Goal: Task Accomplishment & Management: Manage account settings

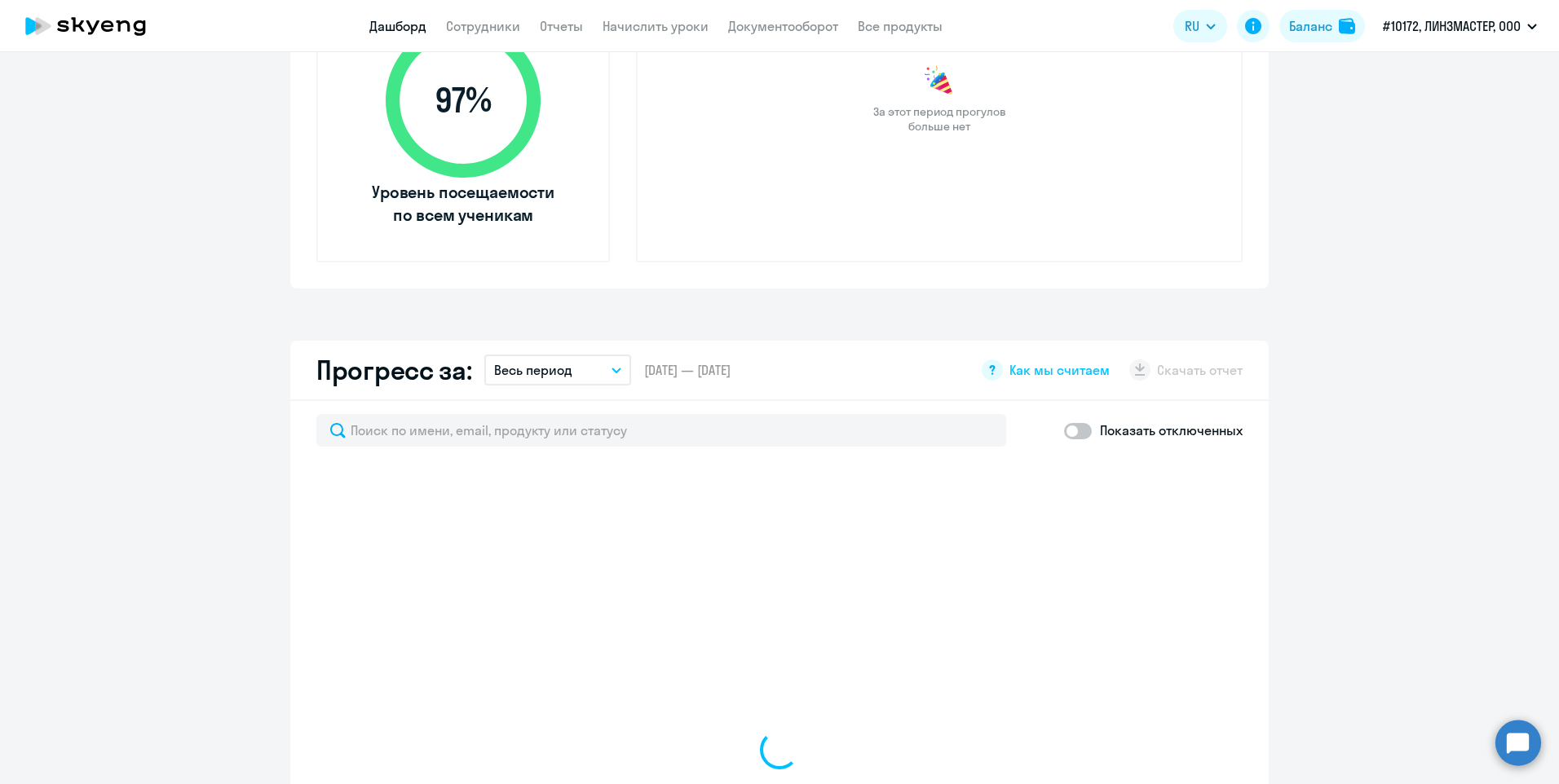
scroll to position [81, 0]
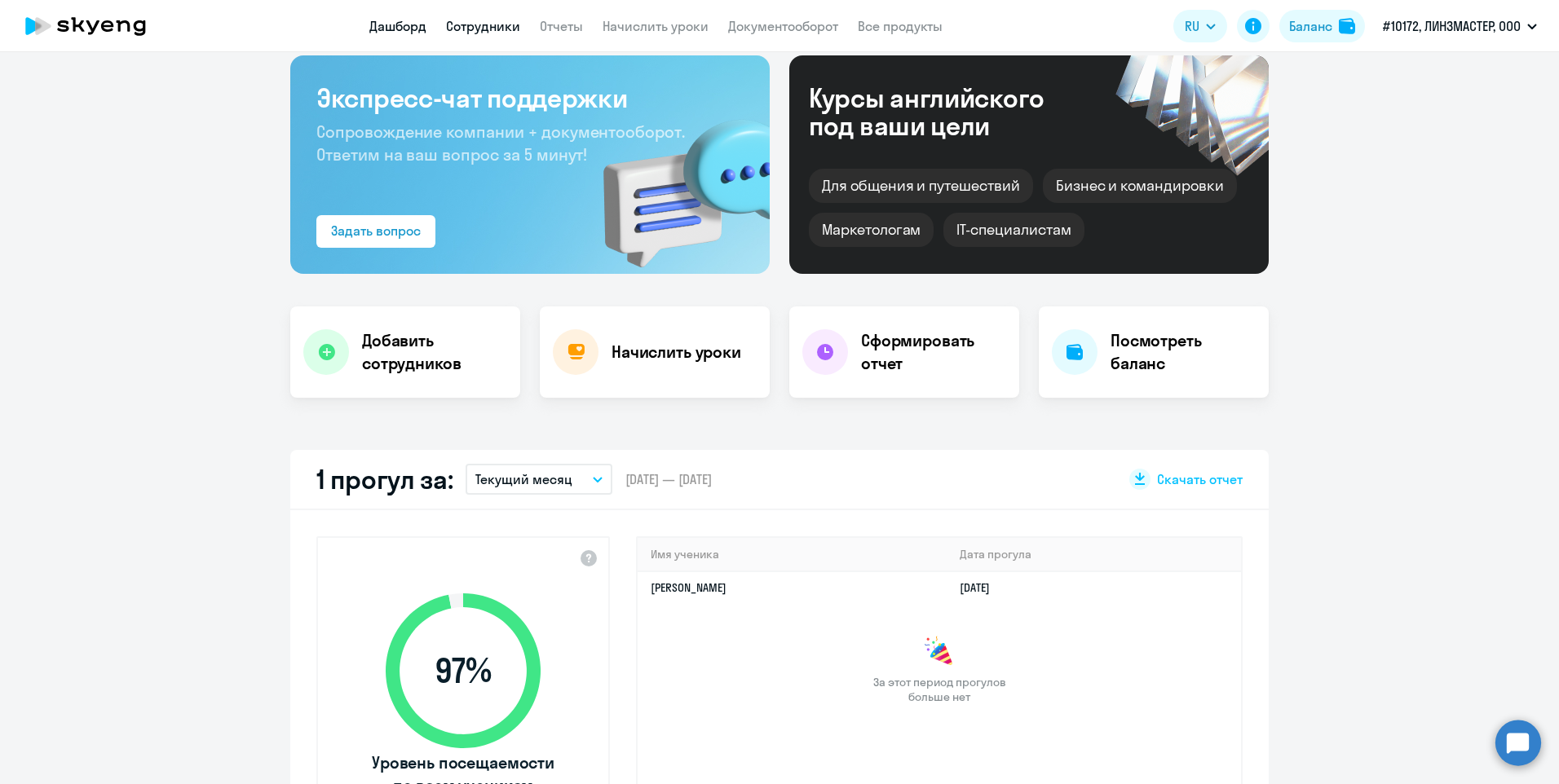
select select "30"
click at [482, 26] on link "Сотрудники" at bounding box center [483, 26] width 74 height 16
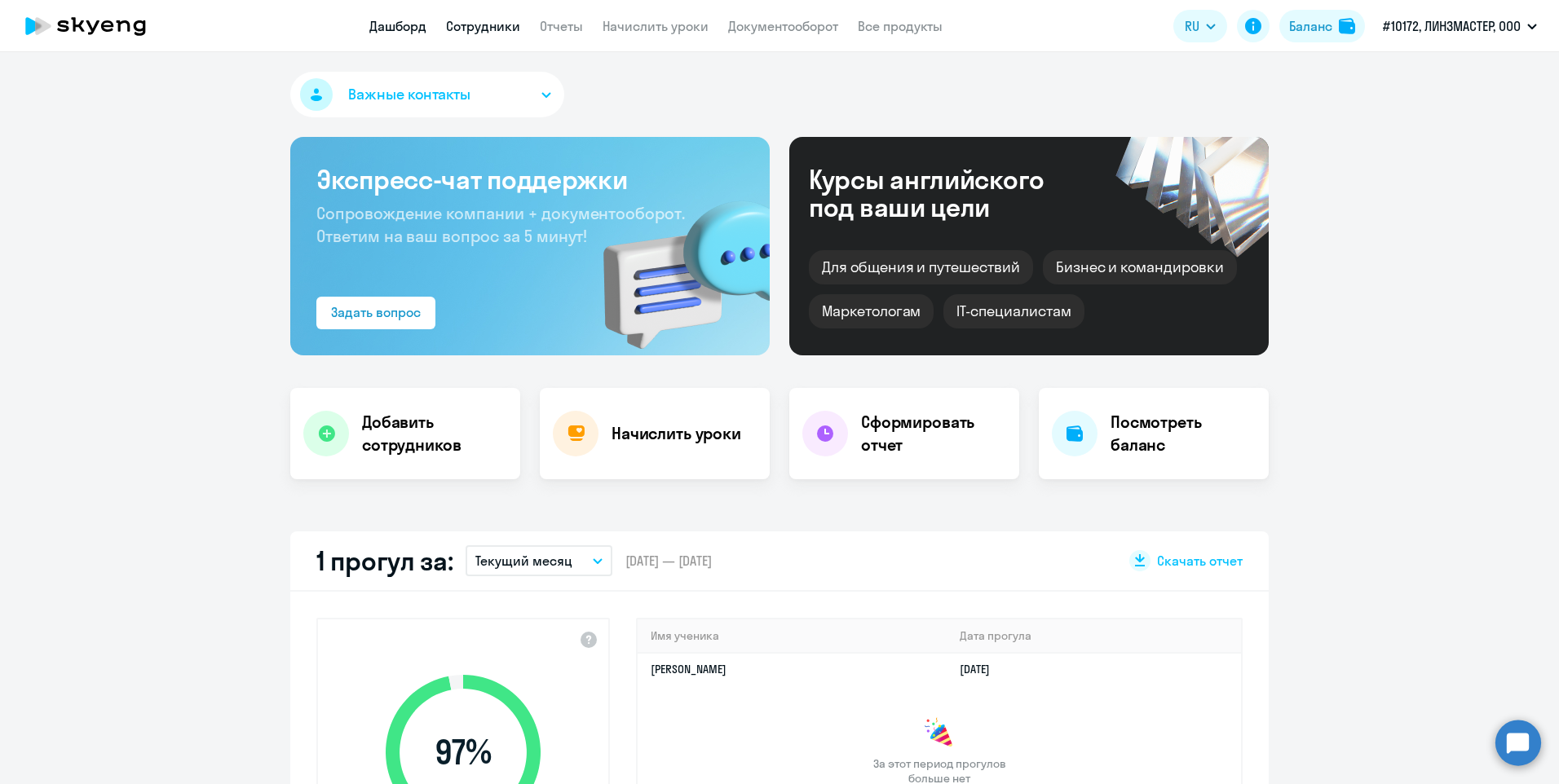
select select "30"
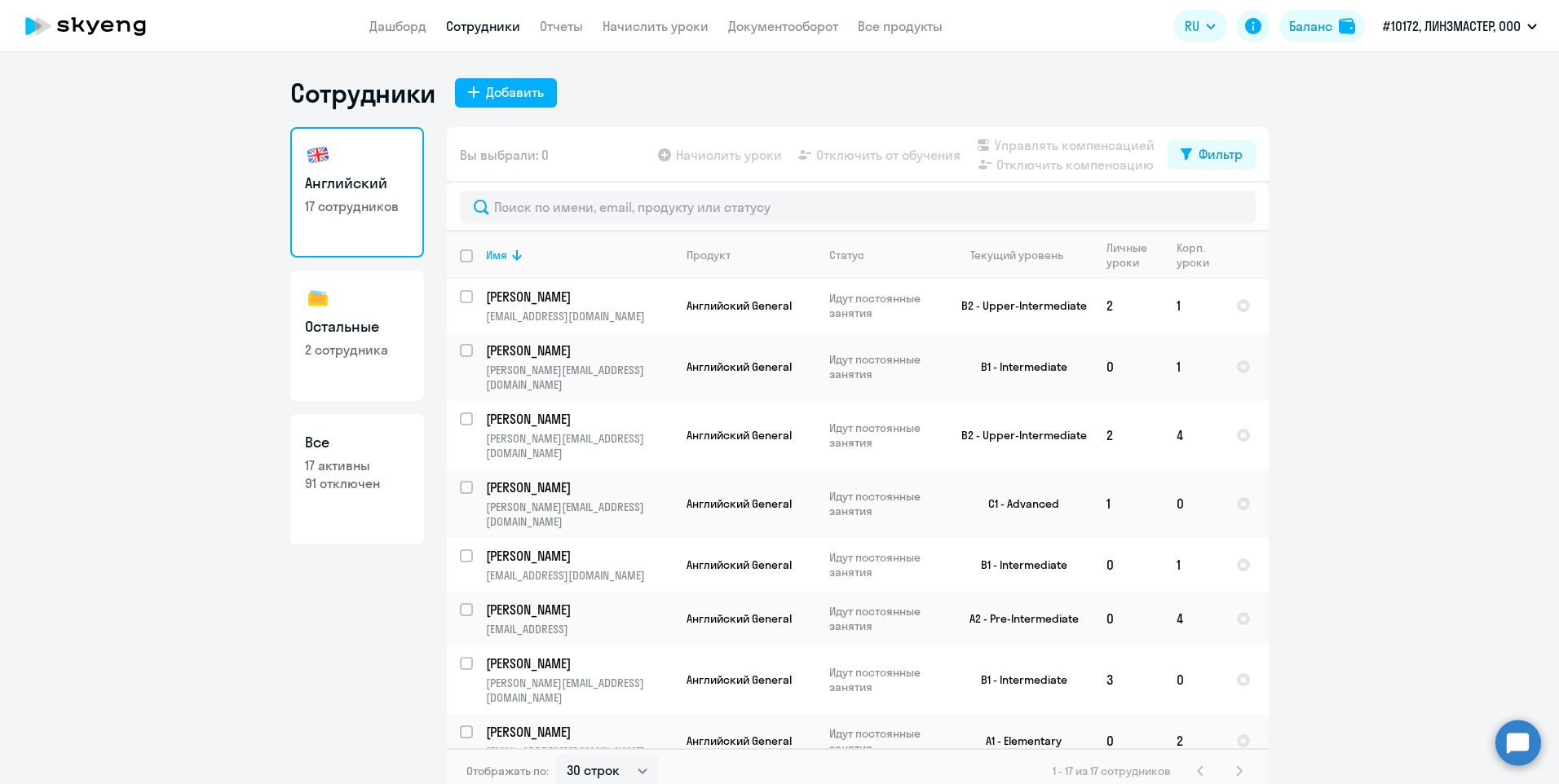
scroll to position [326, 0]
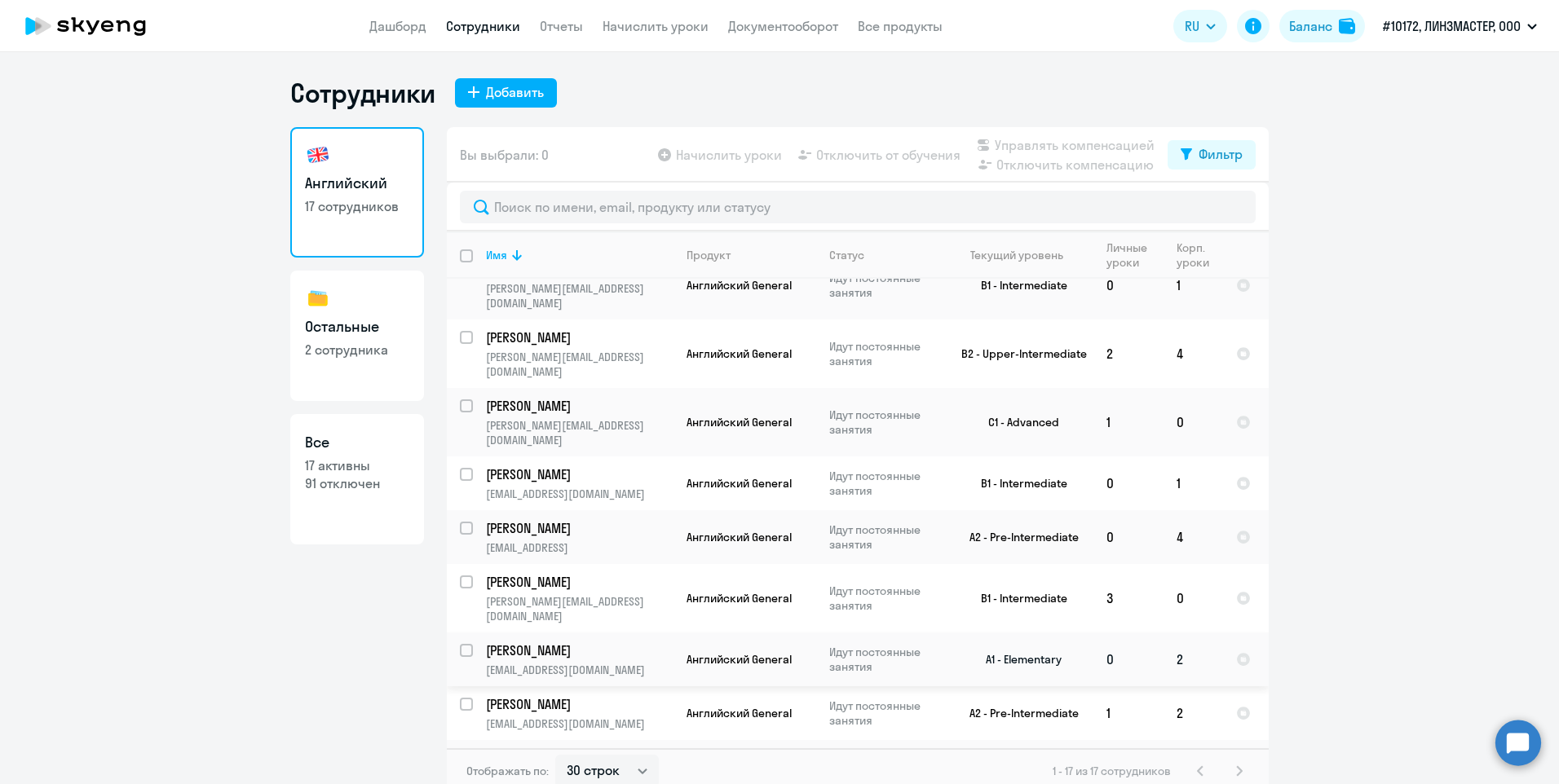
click at [463, 644] on input "select row 12306312" at bounding box center [476, 660] width 32 height 32
checkbox input "true"
click at [902, 149] on span "Отключить от обучения" at bounding box center [888, 154] width 145 height 20
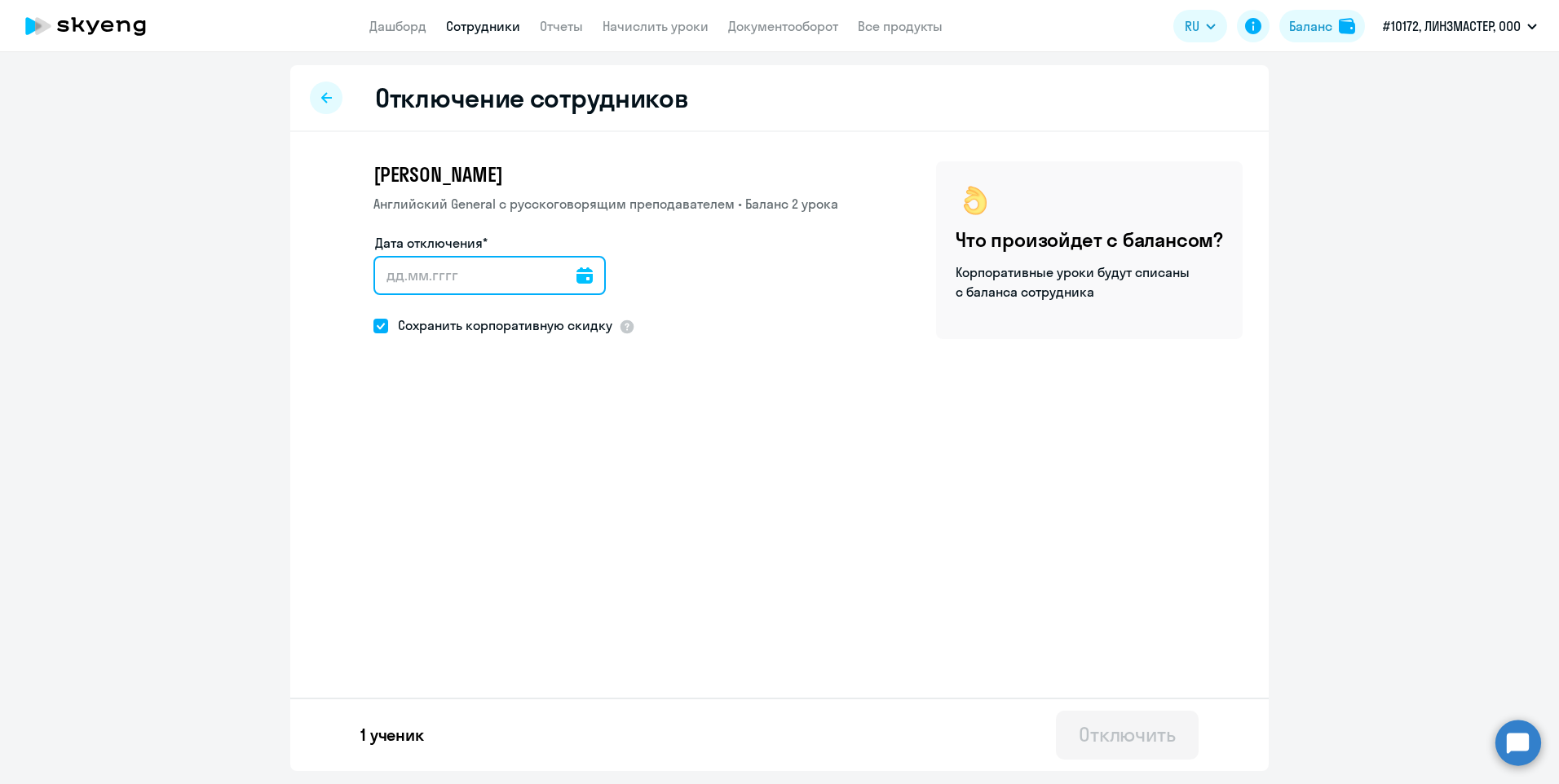
click at [462, 279] on input "Дата отключения*" at bounding box center [490, 275] width 233 height 39
click at [577, 272] on icon at bounding box center [585, 275] width 16 height 16
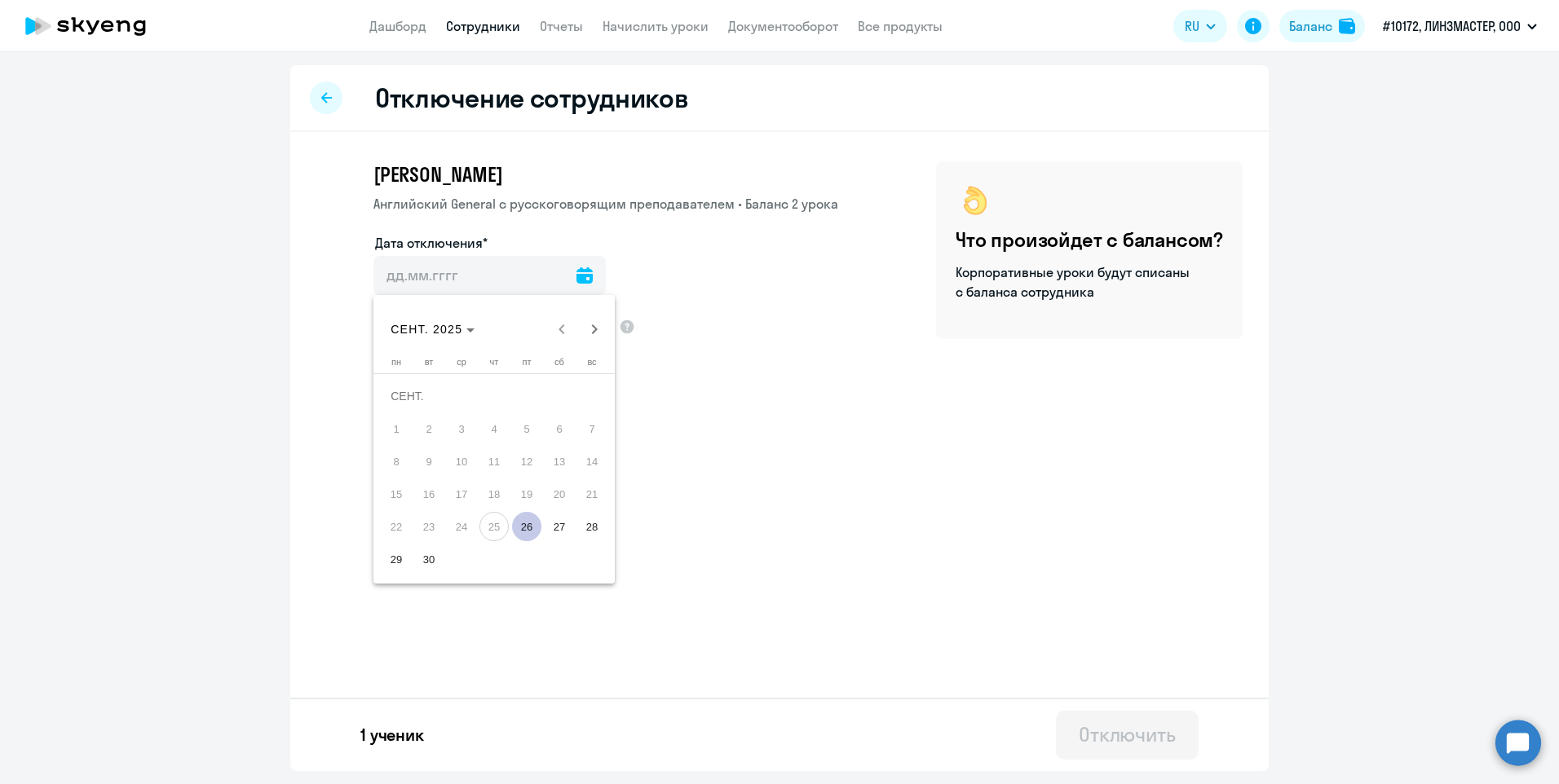
click at [529, 530] on span "26" at bounding box center [526, 526] width 29 height 29
type input "[DATE]"
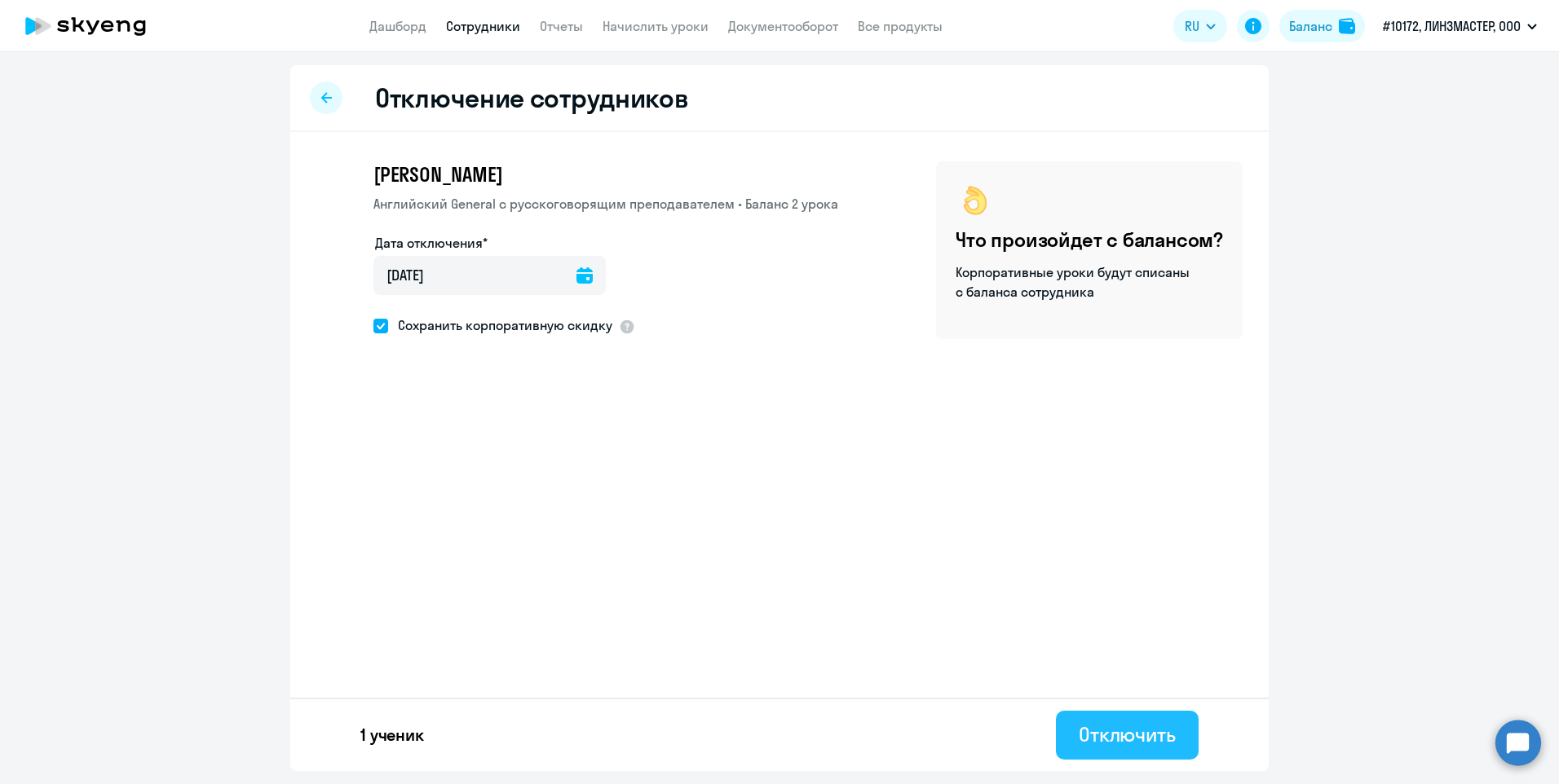
click at [1161, 742] on div "Отключить" at bounding box center [1128, 735] width 97 height 26
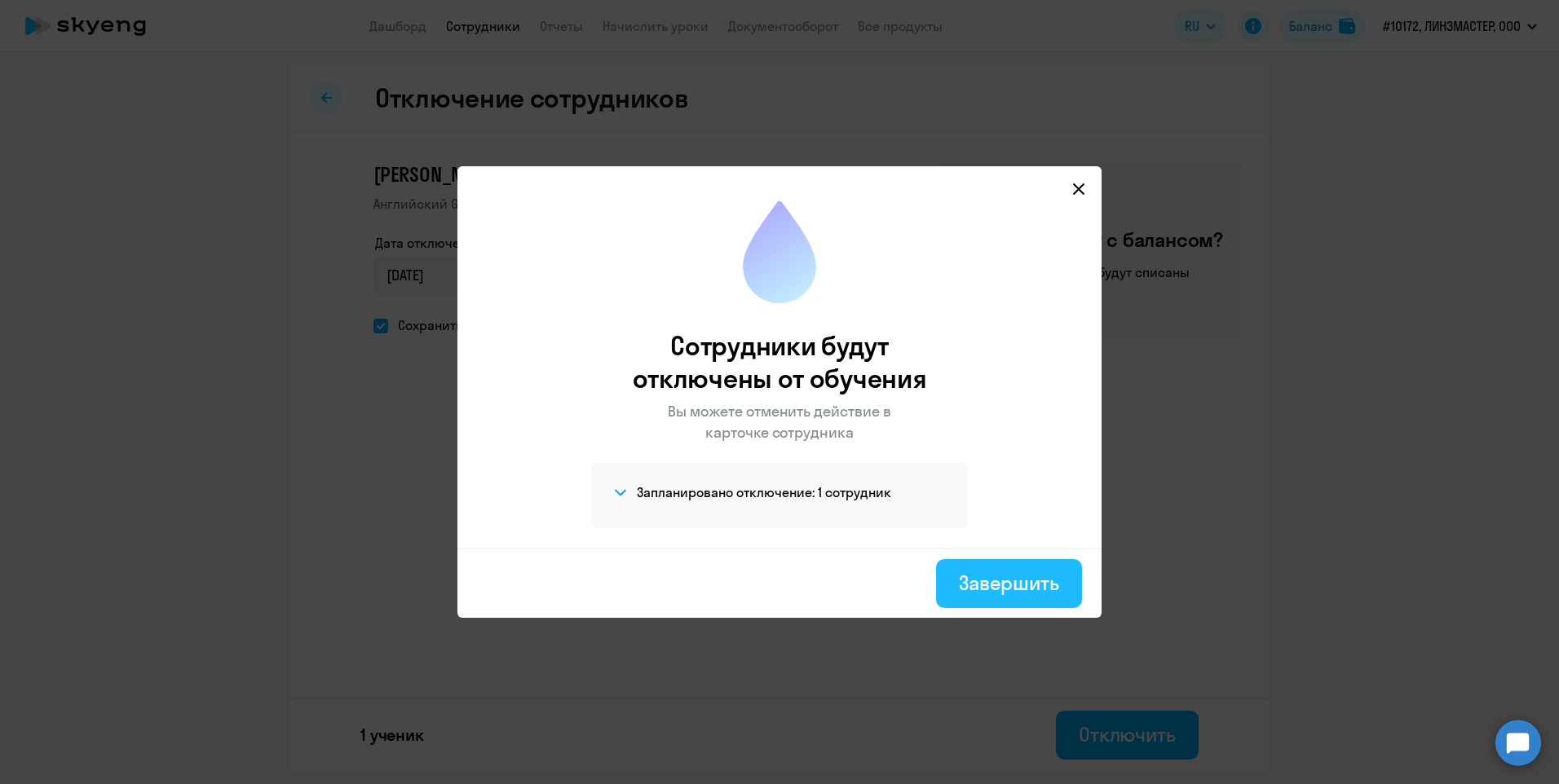
click at [1034, 570] on div "Завершить" at bounding box center [1009, 584] width 100 height 26
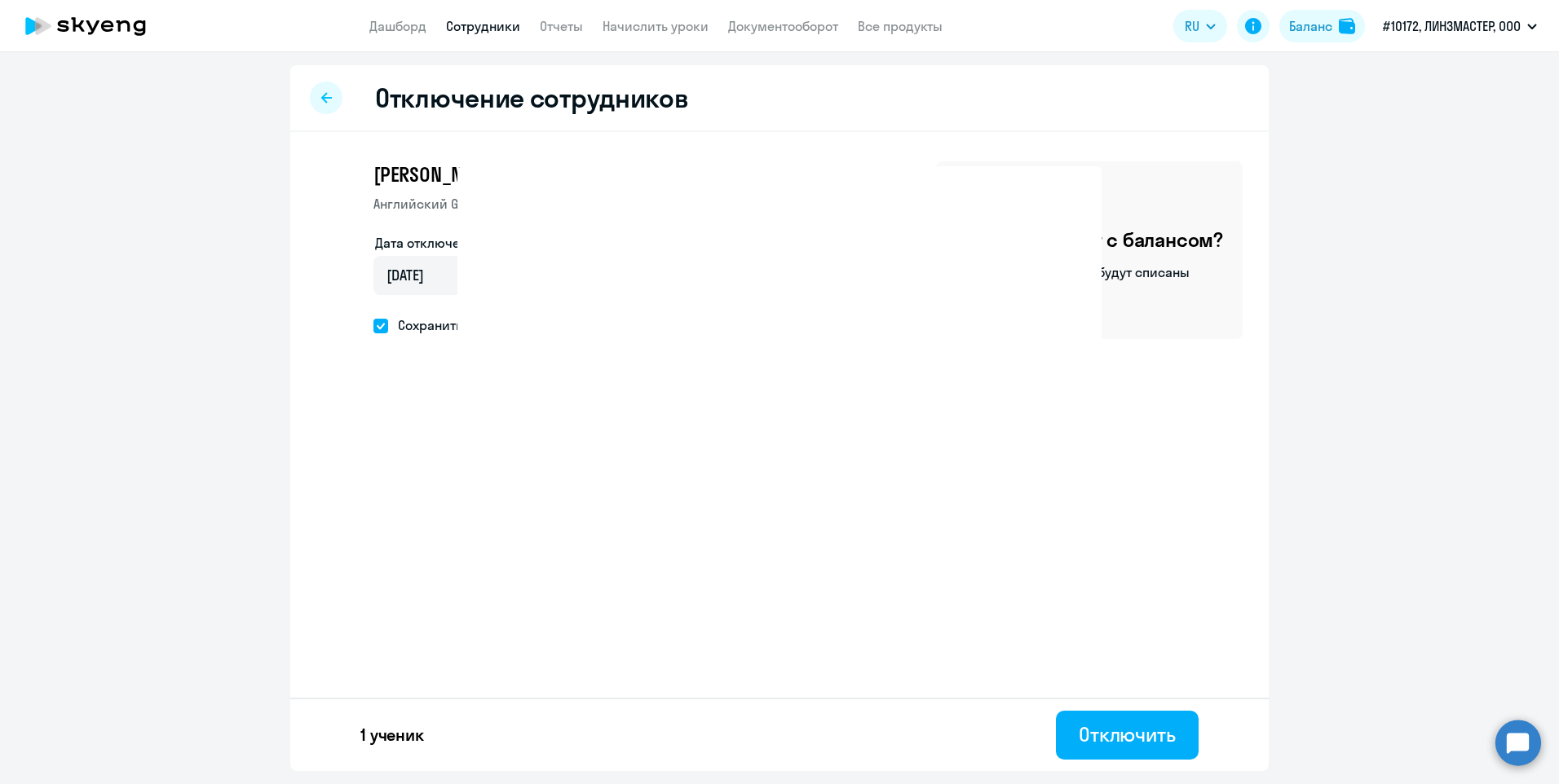
select select "30"
